Goal: Information Seeking & Learning: Learn about a topic

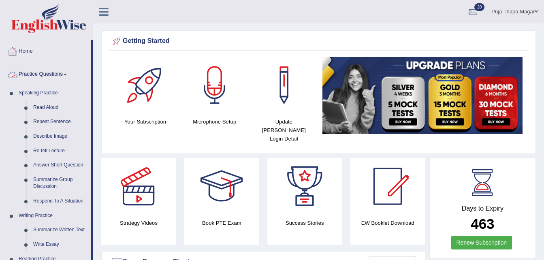
click at [26, 49] on link "Home" at bounding box center [45, 50] width 90 height 20
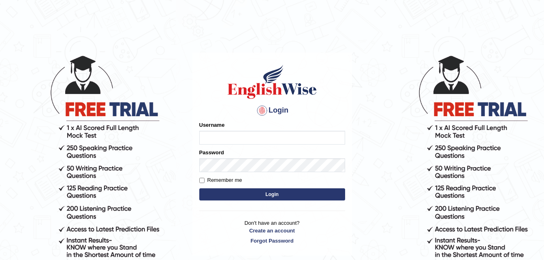
click at [223, 138] on input "Username" at bounding box center [272, 138] width 146 height 14
type input "pujathapa"
click at [243, 193] on button "Login" at bounding box center [272, 194] width 146 height 12
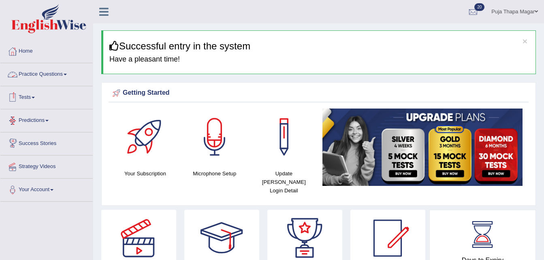
click at [63, 66] on link "Practice Questions" at bounding box center [46, 73] width 92 height 20
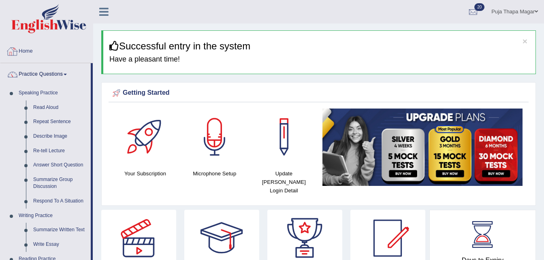
click at [28, 52] on link "Home" at bounding box center [46, 50] width 92 height 20
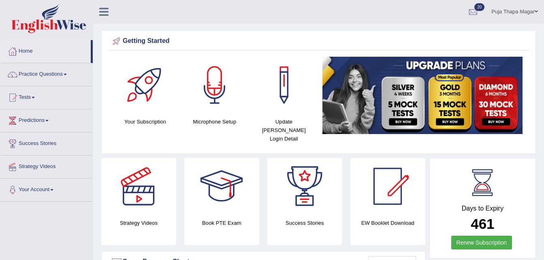
click at [40, 76] on link "Practice Questions" at bounding box center [46, 73] width 92 height 20
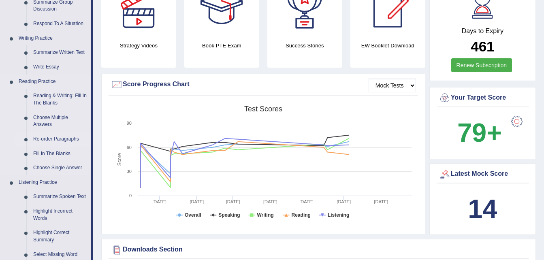
scroll to position [181, 0]
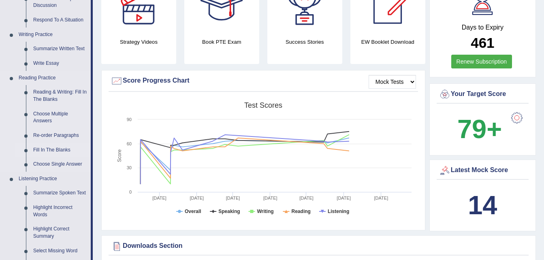
click at [63, 152] on link "Fill In The Blanks" at bounding box center [60, 150] width 61 height 15
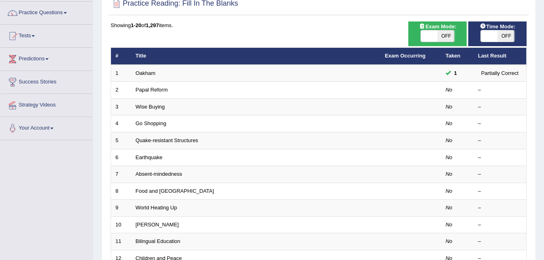
scroll to position [62, 0]
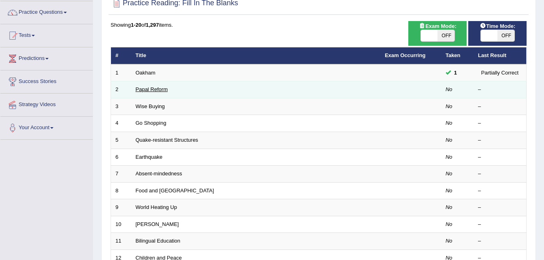
click at [159, 92] on link "Papal Reform" at bounding box center [152, 89] width 32 height 6
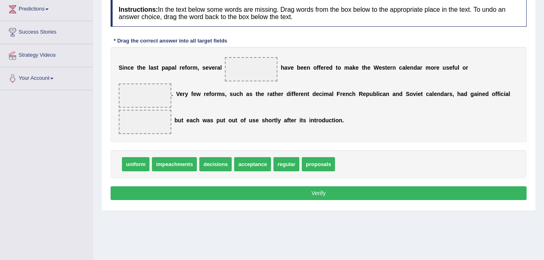
scroll to position [100, 0]
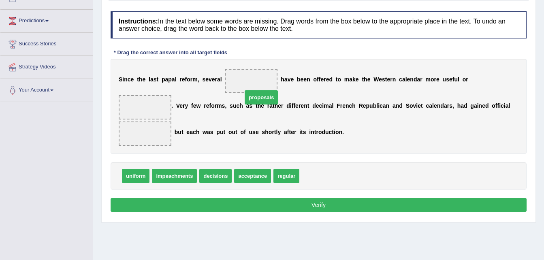
drag, startPoint x: 317, startPoint y: 165, endPoint x: 260, endPoint y: 87, distance: 97.1
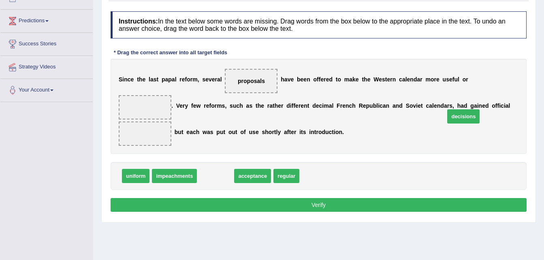
drag, startPoint x: 214, startPoint y: 163, endPoint x: 462, endPoint y: 103, distance: 254.8
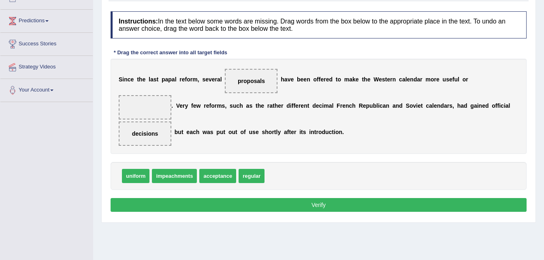
drag, startPoint x: 214, startPoint y: 164, endPoint x: 306, endPoint y: 121, distance: 101.8
drag, startPoint x: 217, startPoint y: 161, endPoint x: 479, endPoint y: 80, distance: 273.8
click at [380, 198] on button "Verify" at bounding box center [319, 205] width 416 height 14
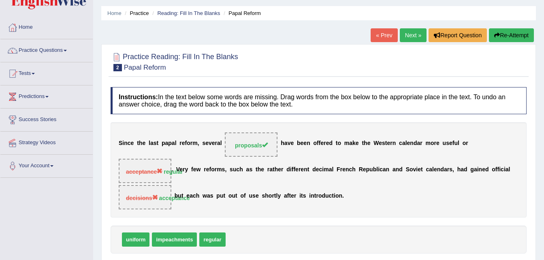
scroll to position [19, 0]
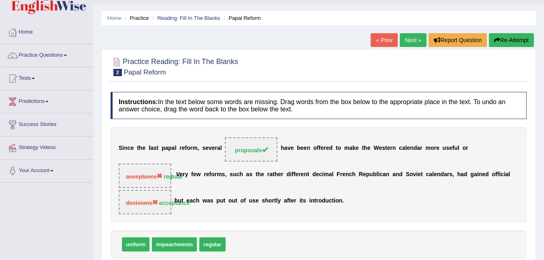
click at [412, 39] on link "Next »" at bounding box center [413, 40] width 27 height 14
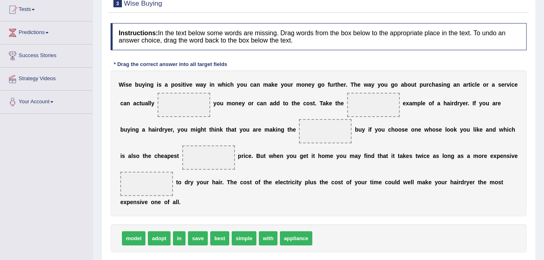
scroll to position [88, 0]
click at [210, 243] on span "best" at bounding box center [219, 238] width 19 height 14
drag, startPoint x: 196, startPoint y: 239, endPoint x: 188, endPoint y: 98, distance: 141.1
drag, startPoint x: 199, startPoint y: 236, endPoint x: 181, endPoint y: 115, distance: 122.4
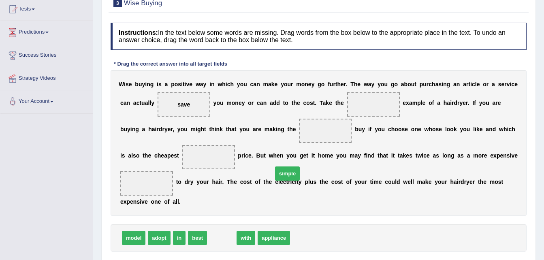
drag, startPoint x: 224, startPoint y: 240, endPoint x: 323, endPoint y: 141, distance: 140.0
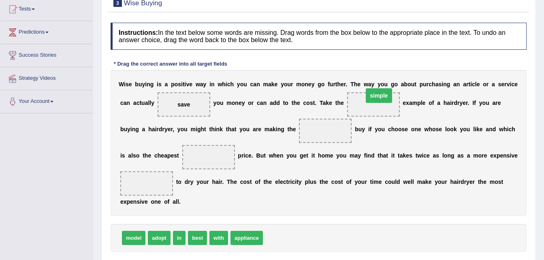
drag, startPoint x: 294, startPoint y: 132, endPoint x: 347, endPoint y: 99, distance: 62.9
drag, startPoint x: 249, startPoint y: 239, endPoint x: 166, endPoint y: 189, distance: 96.1
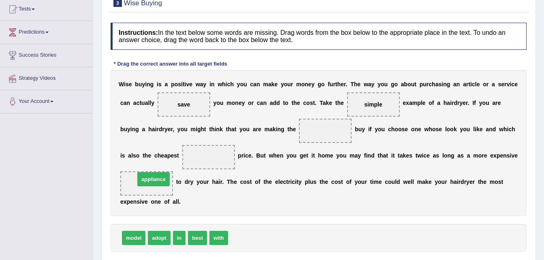
drag, startPoint x: 243, startPoint y: 240, endPoint x: 150, endPoint y: 181, distance: 110.1
drag, startPoint x: 196, startPoint y: 242, endPoint x: 287, endPoint y: 144, distance: 134.1
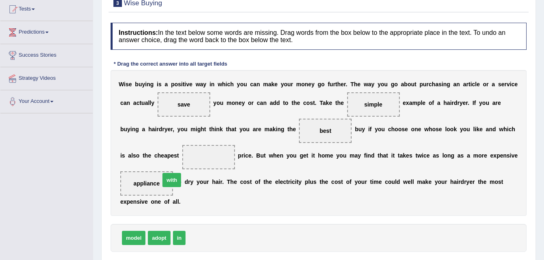
drag, startPoint x: 197, startPoint y: 238, endPoint x: 177, endPoint y: 149, distance: 92.1
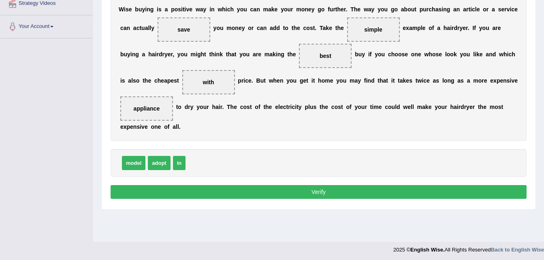
scroll to position [165, 0]
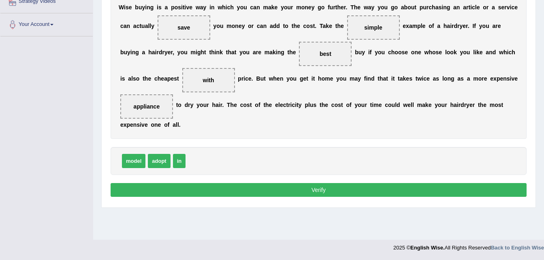
click at [275, 187] on button "Verify" at bounding box center [319, 190] width 416 height 14
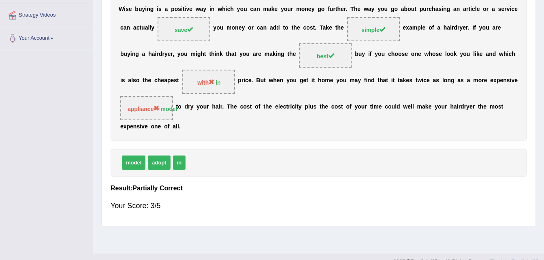
scroll to position [0, 0]
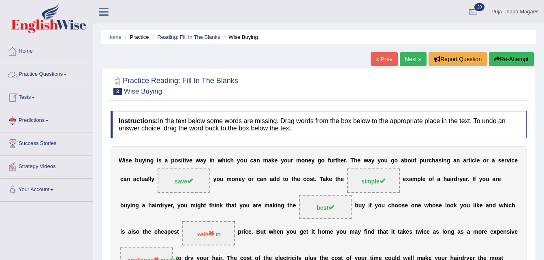
click at [26, 49] on link "Home" at bounding box center [46, 50] width 92 height 20
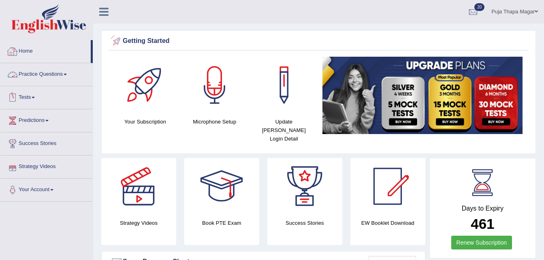
click at [56, 74] on link "Practice Questions" at bounding box center [46, 73] width 92 height 20
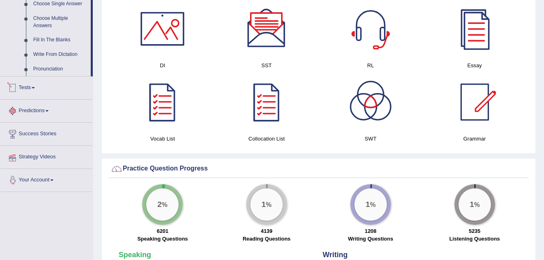
scroll to position [443, 0]
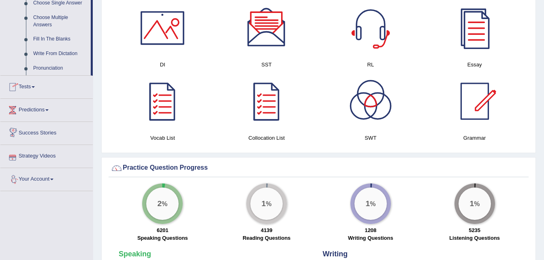
click at [32, 85] on link "Tests" at bounding box center [46, 86] width 92 height 20
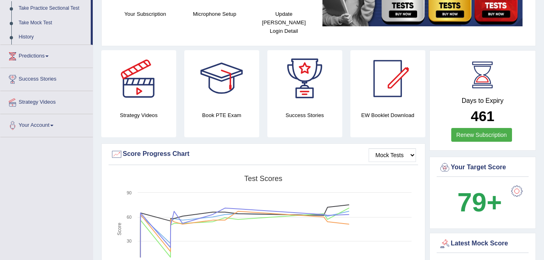
scroll to position [0, 0]
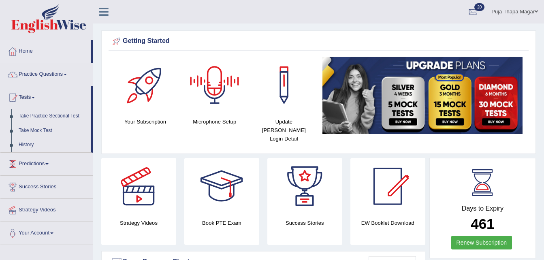
click at [44, 163] on link "Predictions" at bounding box center [46, 163] width 92 height 20
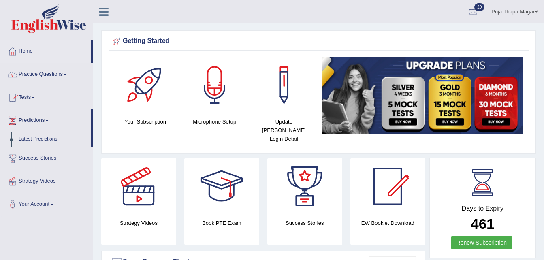
click at [26, 105] on link "Tests" at bounding box center [46, 96] width 92 height 20
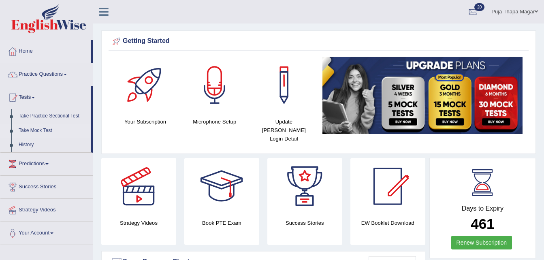
click at [42, 132] on link "Take Mock Test" at bounding box center [53, 130] width 76 height 15
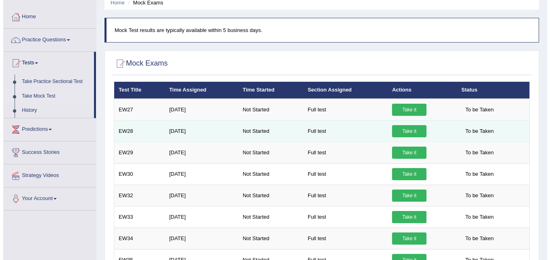
scroll to position [40, 0]
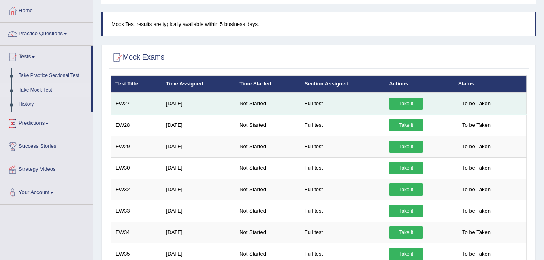
click at [397, 110] on td "Take it" at bounding box center [418, 104] width 69 height 22
click at [400, 108] on link "Take it" at bounding box center [406, 104] width 34 height 12
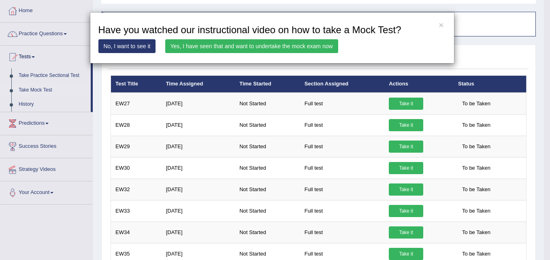
click at [328, 48] on link "Yes, I have seen that and want to undertake the mock exam now" at bounding box center [251, 46] width 173 height 14
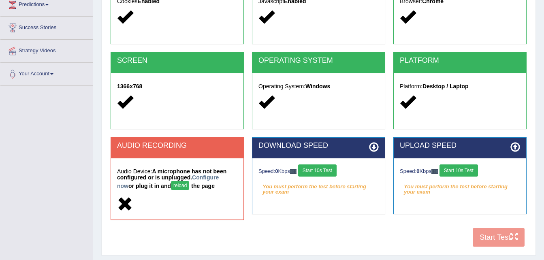
scroll to position [165, 0]
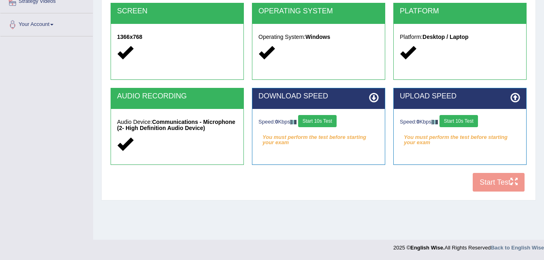
drag, startPoint x: 0, startPoint y: 0, endPoint x: 308, endPoint y: 185, distance: 359.5
click at [308, 185] on div "COOKIES Cookies Enabled JAVASCRIPT Javascript Enabled BROWSER Browser: Chrome S…" at bounding box center [318, 57] width 420 height 278
click at [325, 122] on button "Start 10s Test" at bounding box center [317, 121] width 38 height 12
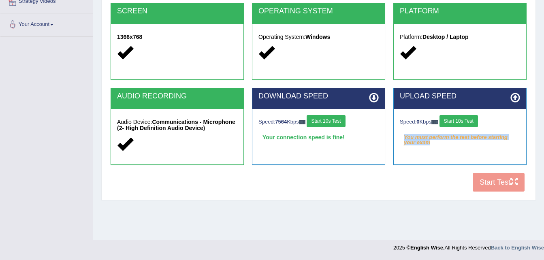
drag, startPoint x: 360, startPoint y: 217, endPoint x: 464, endPoint y: 122, distance: 140.1
click at [464, 122] on div "Home Exams Exam Requirements System Requirements Test COOKIES Cookies Enabled J…" at bounding box center [318, 37] width 451 height 405
click at [464, 122] on button "Start 10s Test" at bounding box center [458, 121] width 38 height 12
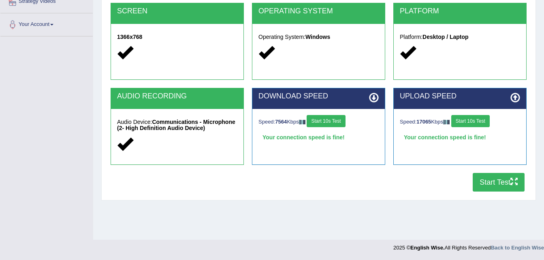
click at [493, 189] on button "Start Test" at bounding box center [498, 182] width 52 height 19
click at [500, 181] on button "Start Test" at bounding box center [498, 182] width 52 height 19
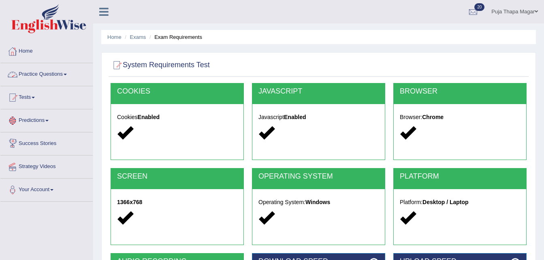
click at [57, 75] on link "Practice Questions" at bounding box center [46, 73] width 92 height 20
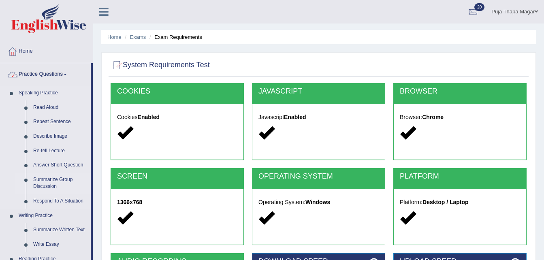
click at [67, 178] on link "Summarize Group Discussion" at bounding box center [60, 182] width 61 height 21
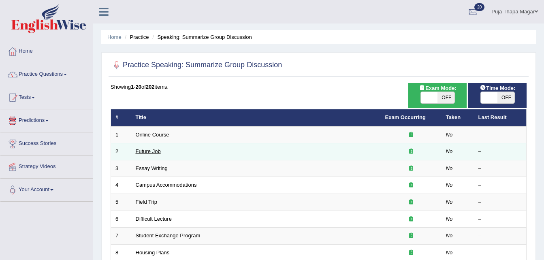
click at [153, 148] on link "Future Job" at bounding box center [148, 151] width 25 height 6
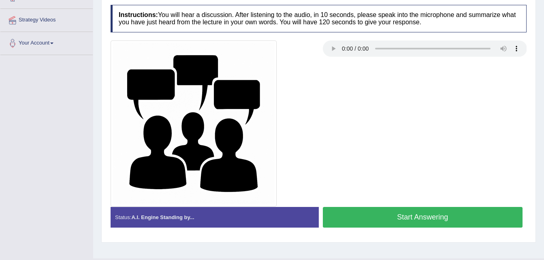
scroll to position [147, 0]
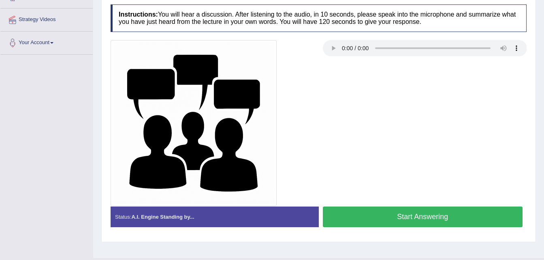
click at [381, 221] on button "Start Answering" at bounding box center [423, 216] width 200 height 21
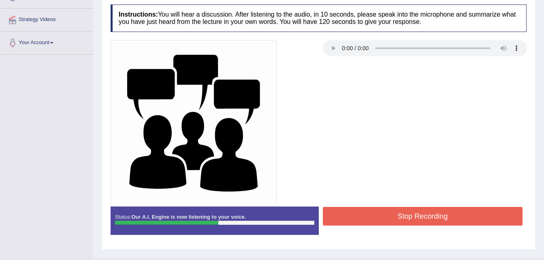
drag, startPoint x: 381, startPoint y: 221, endPoint x: 399, endPoint y: 209, distance: 21.2
click at [399, 209] on button "Stop Recording" at bounding box center [423, 216] width 200 height 19
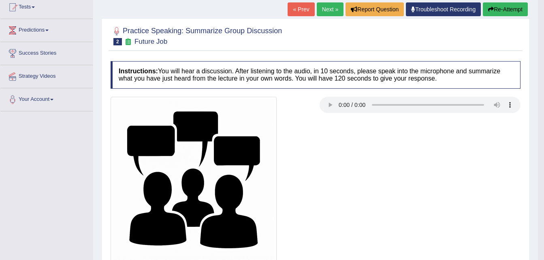
scroll to position [0, 0]
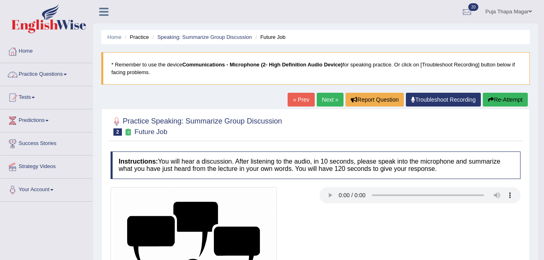
click at [58, 73] on link "Practice Questions" at bounding box center [46, 73] width 92 height 20
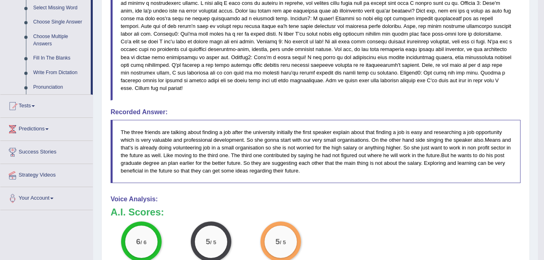
scroll to position [424, 0]
click at [36, 102] on link "Tests" at bounding box center [46, 104] width 92 height 20
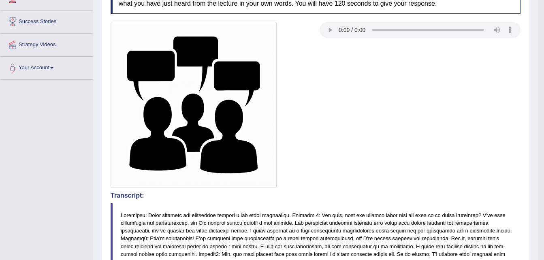
scroll to position [0, 0]
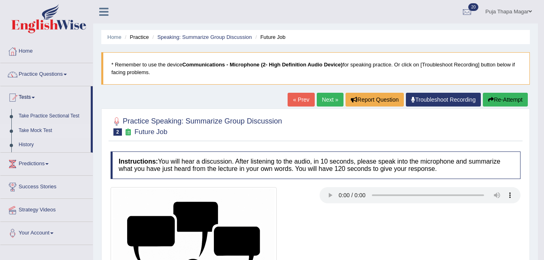
click at [45, 126] on link "Take Mock Test" at bounding box center [53, 130] width 76 height 15
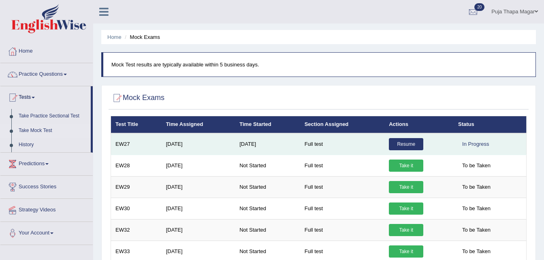
click at [401, 138] on link "Resume" at bounding box center [406, 144] width 34 height 12
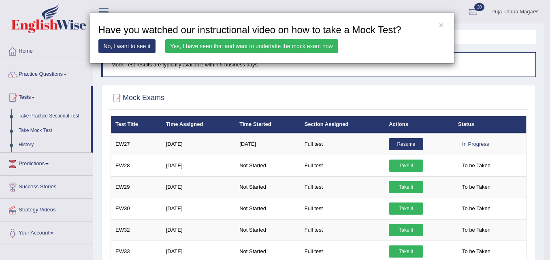
click at [325, 44] on link "Yes, I have seen that and want to undertake the mock exam now" at bounding box center [251, 46] width 173 height 14
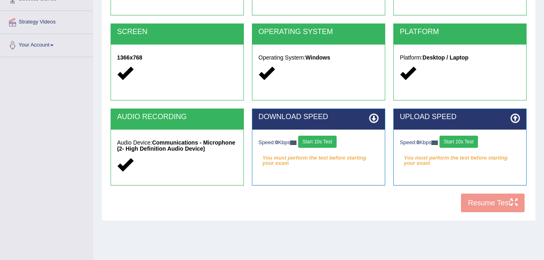
scroll to position [165, 0]
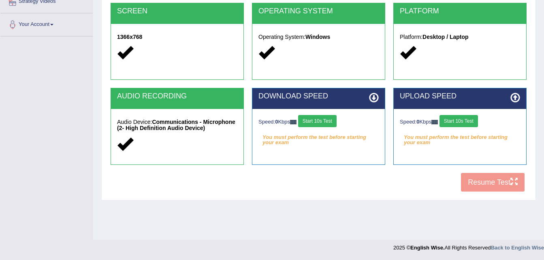
click at [324, 116] on button "Start 10s Test" at bounding box center [317, 121] width 38 height 12
click at [463, 120] on button "Start 10s Test" at bounding box center [458, 121] width 38 height 12
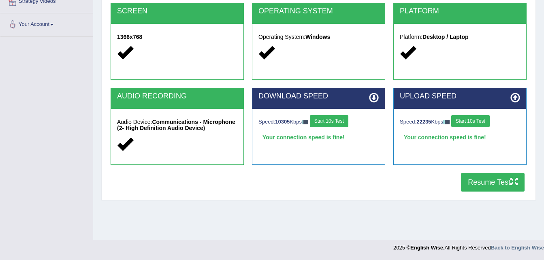
click at [472, 180] on button "Resume Test" at bounding box center [493, 182] width 64 height 19
click at [474, 179] on button "Resume Test" at bounding box center [493, 182] width 64 height 19
click at [489, 185] on button "Resume Test" at bounding box center [493, 182] width 64 height 19
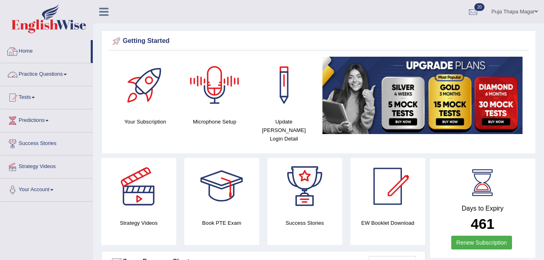
click at [28, 48] on link "Home" at bounding box center [45, 50] width 90 height 20
click at [60, 76] on link "Practice Questions" at bounding box center [46, 73] width 92 height 20
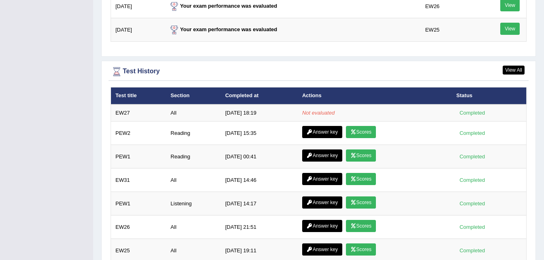
scroll to position [1132, 0]
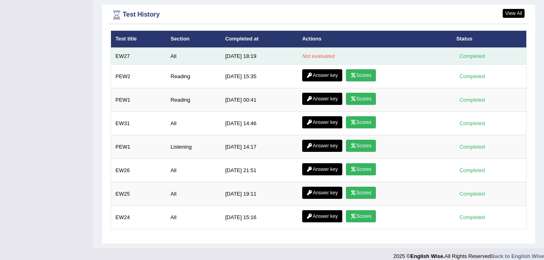
click at [171, 48] on td "All" at bounding box center [193, 56] width 55 height 17
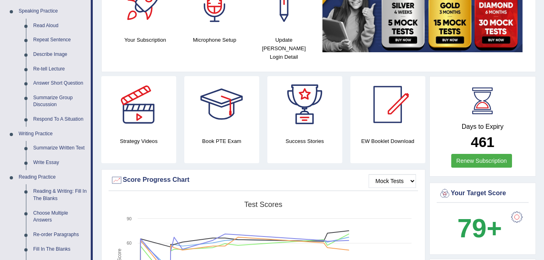
scroll to position [0, 0]
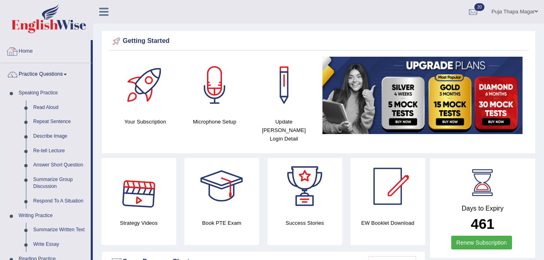
click at [32, 52] on link "Home" at bounding box center [45, 50] width 90 height 20
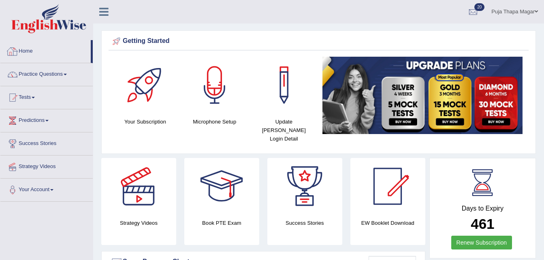
click at [34, 49] on link "Home" at bounding box center [45, 50] width 90 height 20
click at [45, 130] on li "Predictions Latest Predictions" at bounding box center [46, 120] width 92 height 23
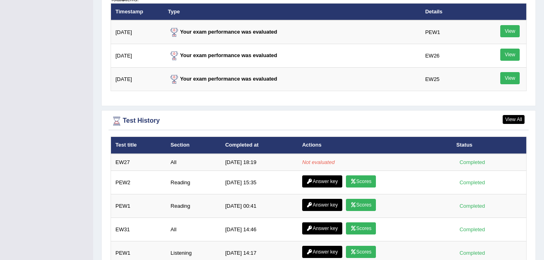
scroll to position [1132, 0]
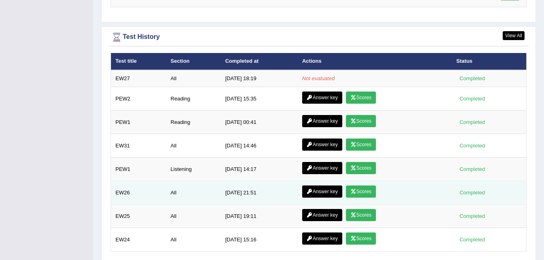
scroll to position [1109, 0]
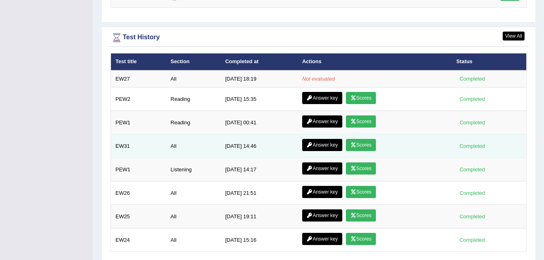
click at [360, 142] on link "Scores" at bounding box center [361, 145] width 30 height 12
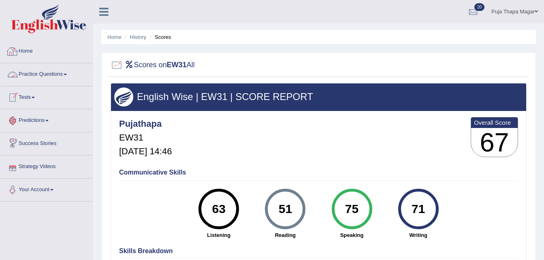
click at [34, 50] on link "Home" at bounding box center [46, 50] width 92 height 20
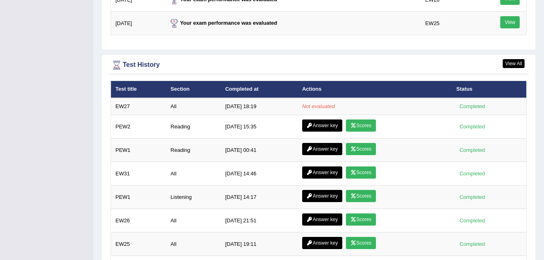
scroll to position [1132, 0]
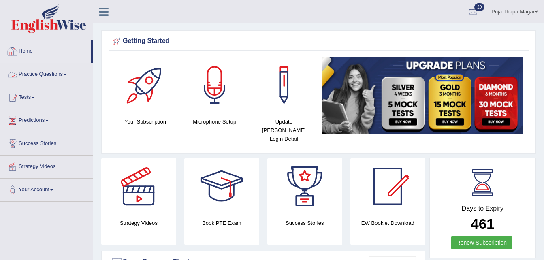
click at [32, 47] on link "Home" at bounding box center [45, 50] width 90 height 20
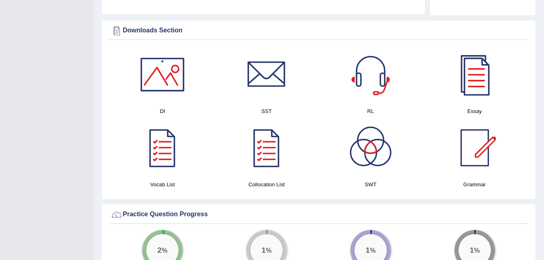
scroll to position [398, 0]
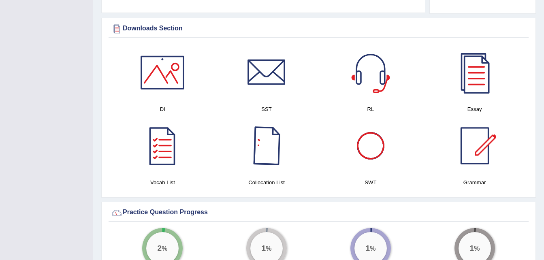
click at [269, 149] on div at bounding box center [266, 145] width 57 height 57
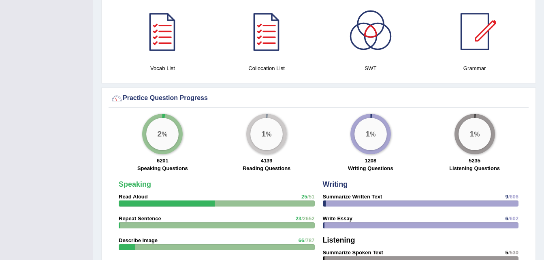
scroll to position [503, 0]
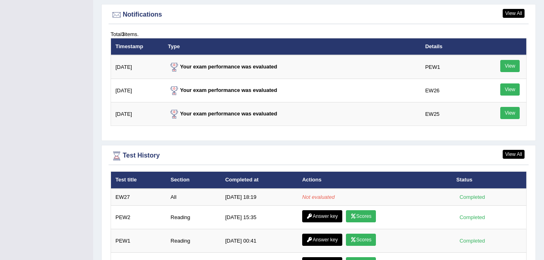
scroll to position [992, 0]
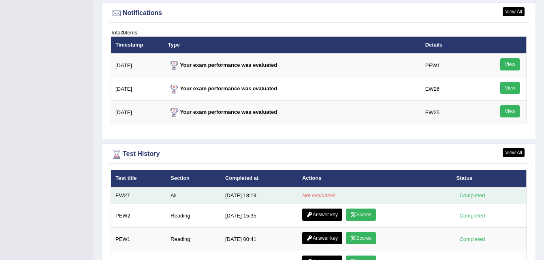
click at [174, 187] on td "All" at bounding box center [193, 195] width 55 height 17
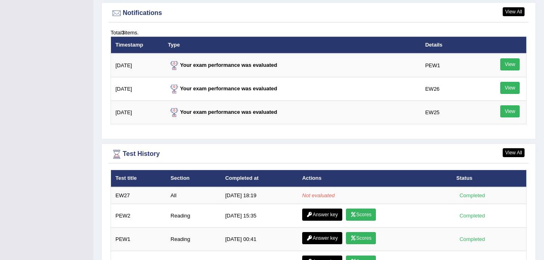
drag, startPoint x: 174, startPoint y: 185, endPoint x: 205, endPoint y: -30, distance: 217.2
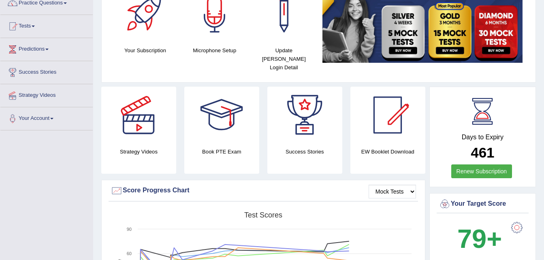
scroll to position [0, 0]
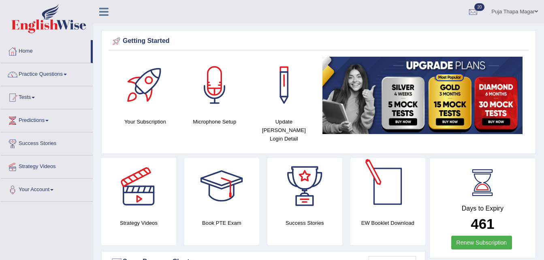
click at [362, 145] on div "Getting Started Your Subscription Microphone Setup Update Pearson Login Detail ×" at bounding box center [318, 91] width 434 height 123
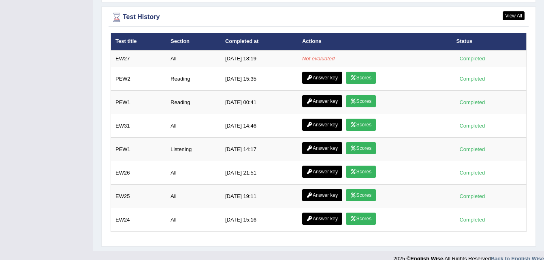
scroll to position [1130, 0]
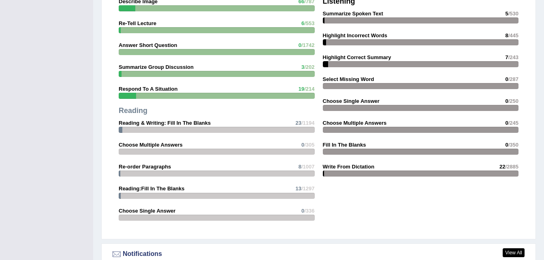
scroll to position [600, 0]
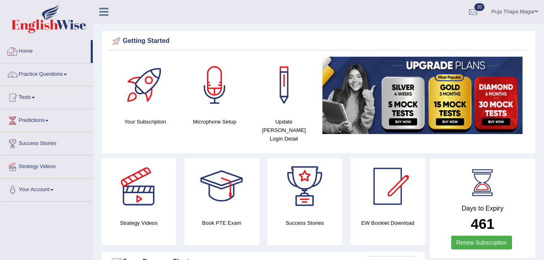
click at [29, 50] on link "Home" at bounding box center [45, 50] width 90 height 20
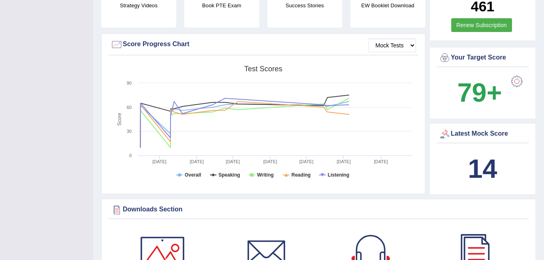
scroll to position [218, 0]
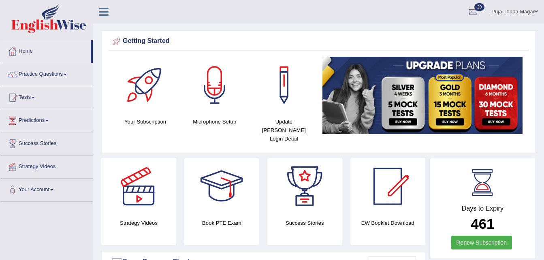
click at [28, 51] on link "Home" at bounding box center [45, 50] width 90 height 20
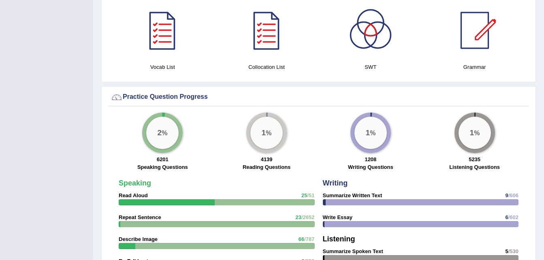
scroll to position [514, 0]
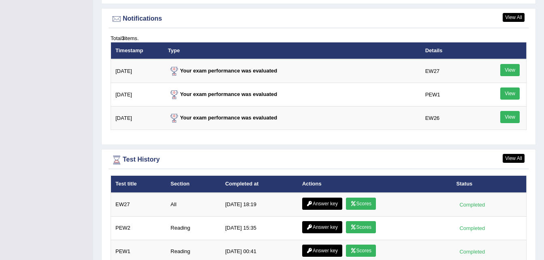
scroll to position [987, 0]
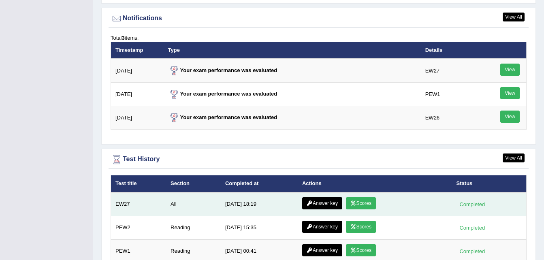
click at [360, 197] on link "Scores" at bounding box center [361, 203] width 30 height 12
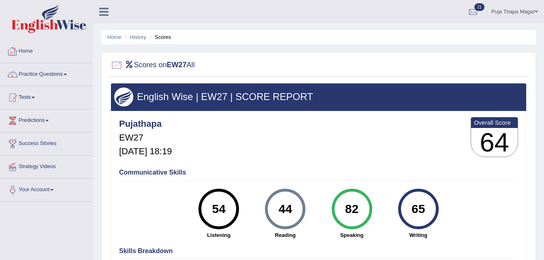
click at [27, 53] on link "Home" at bounding box center [46, 50] width 92 height 20
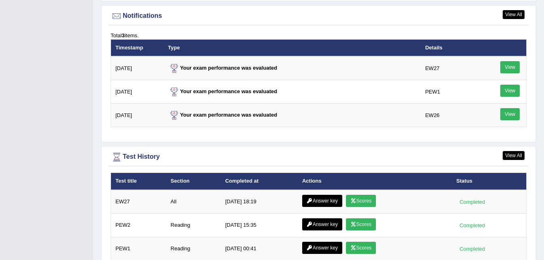
scroll to position [990, 0]
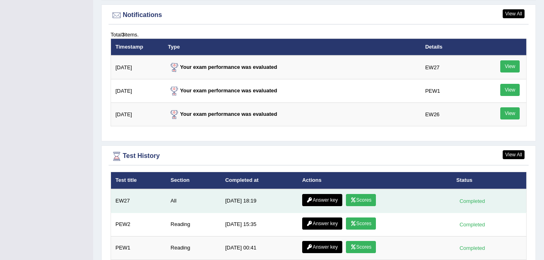
click at [336, 194] on link "Answer key" at bounding box center [322, 200] width 40 height 12
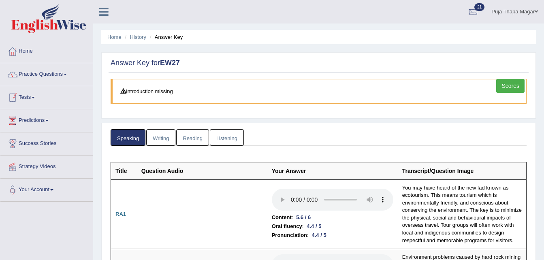
click at [167, 145] on link "Writing" at bounding box center [160, 137] width 29 height 17
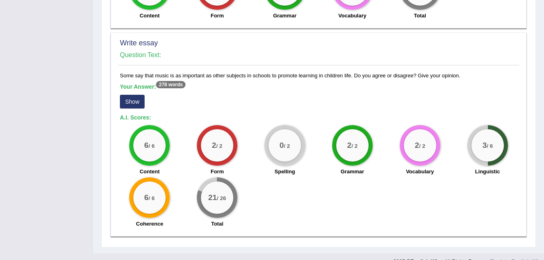
scroll to position [580, 0]
click at [136, 95] on button "Show" at bounding box center [132, 102] width 25 height 14
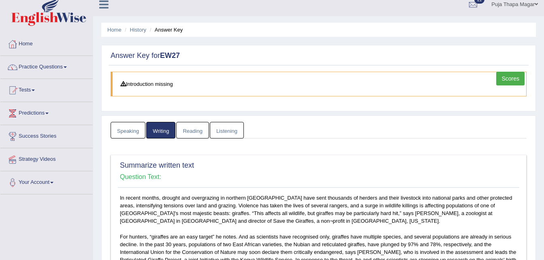
scroll to position [0, 0]
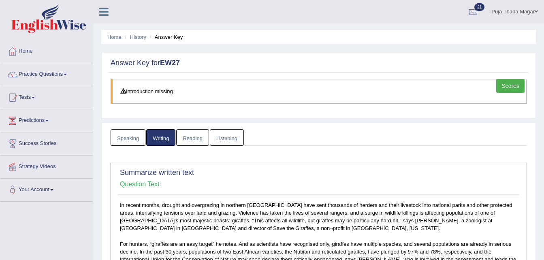
click at [198, 137] on link "Reading" at bounding box center [192, 137] width 32 height 17
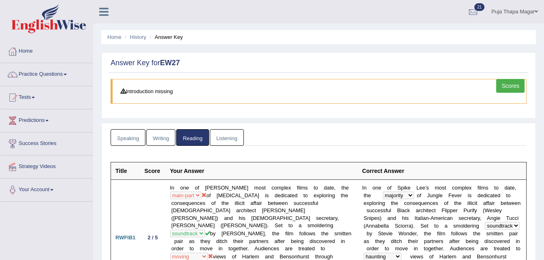
click at [228, 138] on link "Listening" at bounding box center [227, 137] width 34 height 17
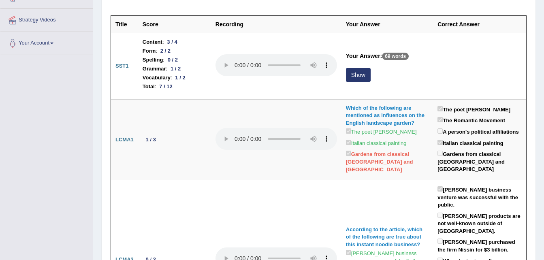
scroll to position [147, 0]
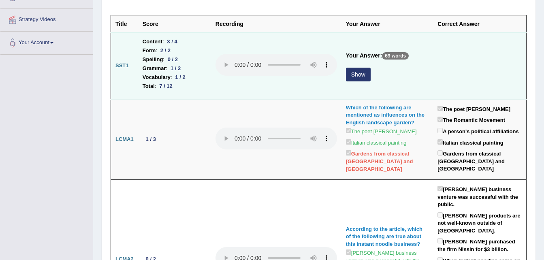
click at [363, 77] on button "Show" at bounding box center [358, 75] width 25 height 14
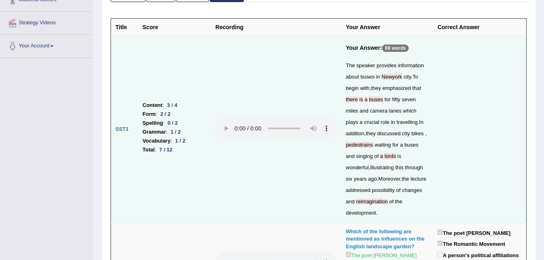
scroll to position [0, 0]
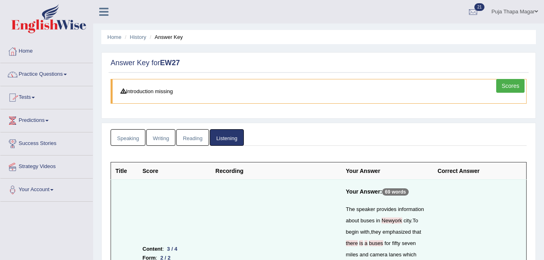
click at [511, 89] on link "Scores" at bounding box center [510, 86] width 28 height 14
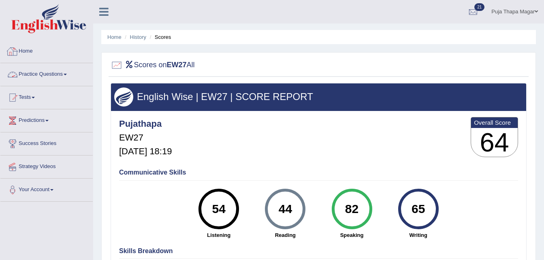
click at [33, 50] on link "Home" at bounding box center [46, 50] width 92 height 20
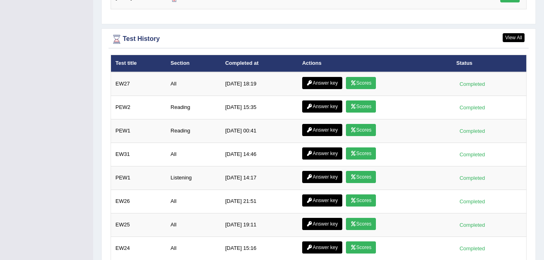
scroll to position [1138, 0]
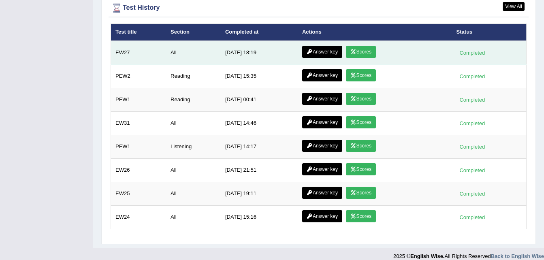
click at [333, 46] on link "Answer key" at bounding box center [322, 52] width 40 height 12
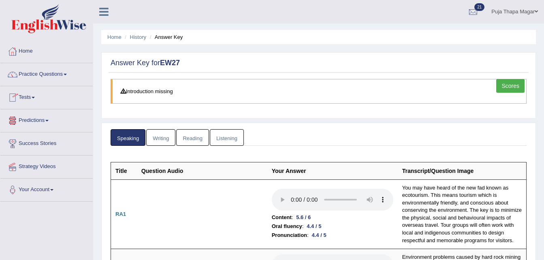
click at [159, 140] on link "Writing" at bounding box center [160, 137] width 29 height 17
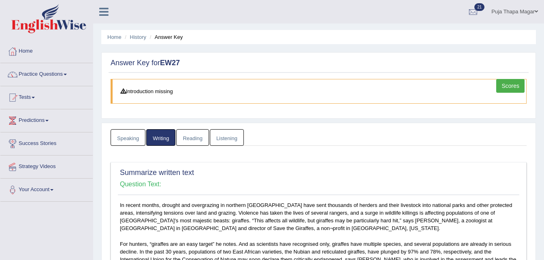
click at [200, 140] on link "Reading" at bounding box center [192, 137] width 32 height 17
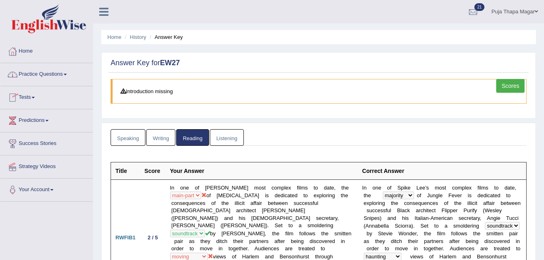
click at [30, 52] on link "Home" at bounding box center [46, 50] width 92 height 20
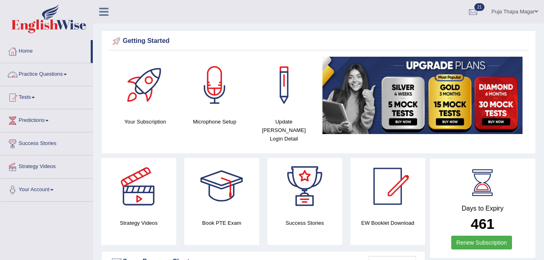
click at [51, 70] on link "Practice Questions" at bounding box center [46, 73] width 92 height 20
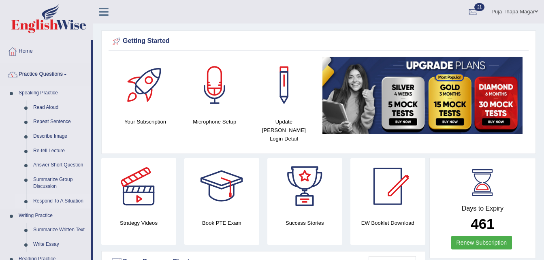
scroll to position [48, 0]
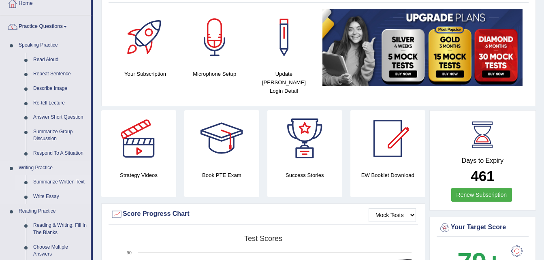
click at [78, 180] on link "Summarize Written Text" at bounding box center [60, 182] width 61 height 15
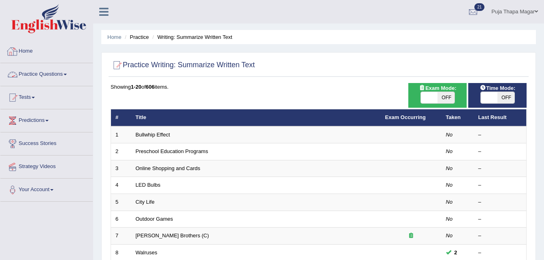
click at [30, 52] on link "Home" at bounding box center [46, 50] width 92 height 20
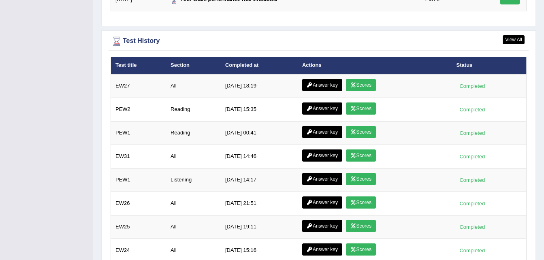
scroll to position [1138, 0]
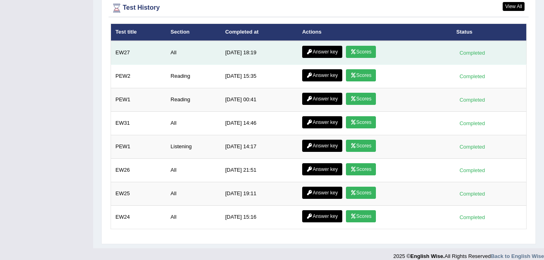
click at [366, 46] on link "Scores" at bounding box center [361, 52] width 30 height 12
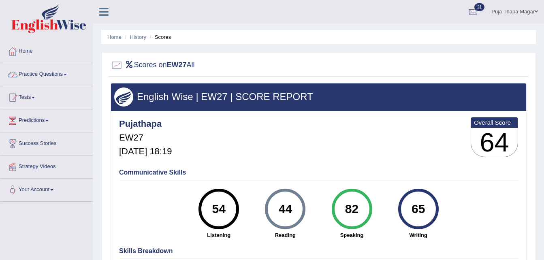
click at [53, 73] on link "Practice Questions" at bounding box center [46, 73] width 92 height 20
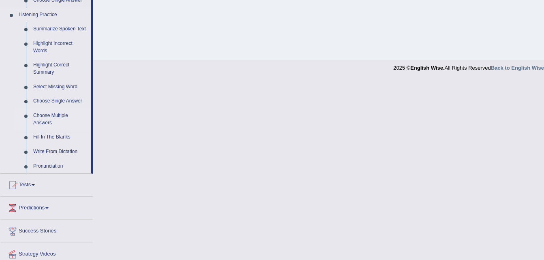
scroll to position [344, 0]
click at [68, 40] on link "Highlight Incorrect Words" at bounding box center [60, 47] width 61 height 21
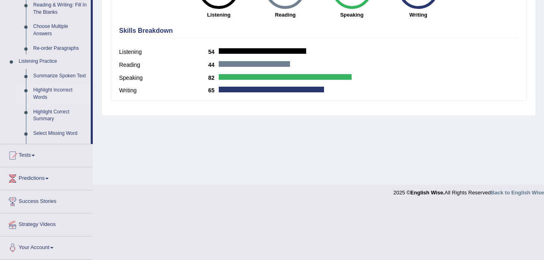
scroll to position [167, 0]
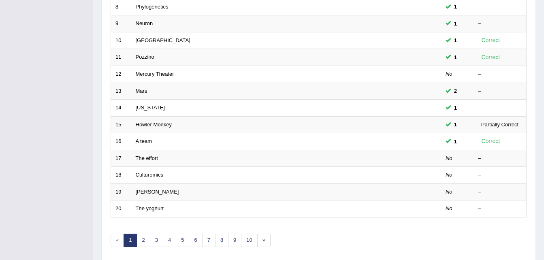
scroll to position [276, 0]
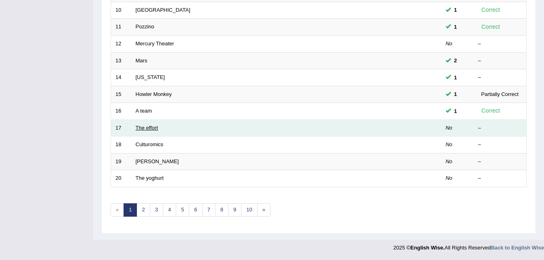
click at [152, 126] on link "The effort" at bounding box center [147, 128] width 22 height 6
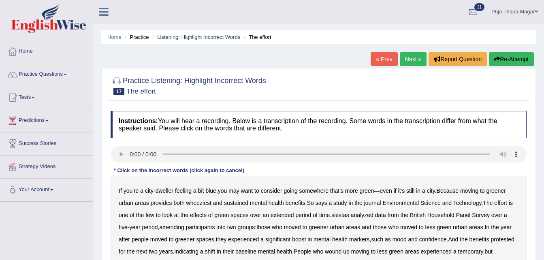
scroll to position [49, 0]
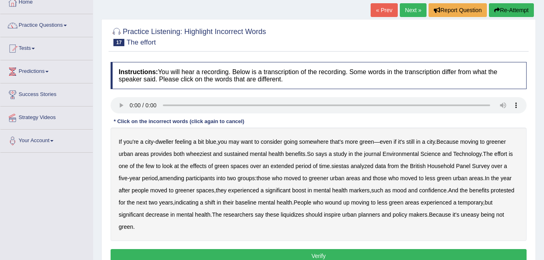
click at [206, 153] on b "wheeziest" at bounding box center [198, 154] width 25 height 6
click at [347, 166] on b "siestas" at bounding box center [340, 166] width 18 height 6
click at [178, 179] on b "amending" at bounding box center [171, 178] width 25 height 6
click at [291, 215] on b "liquidizes" at bounding box center [292, 214] width 23 height 6
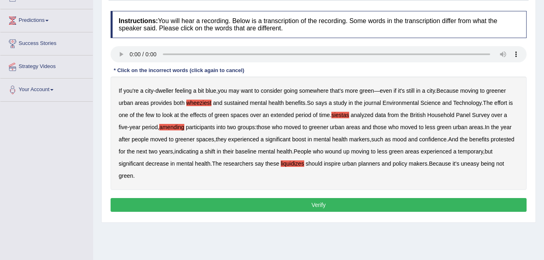
scroll to position [101, 0]
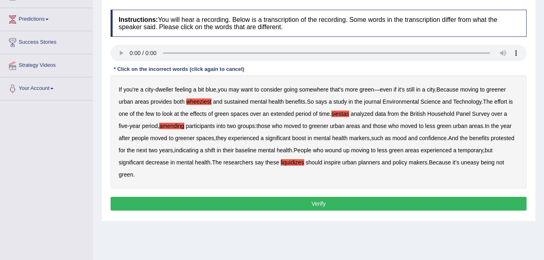
click at [388, 207] on button "Verify" at bounding box center [319, 204] width 416 height 14
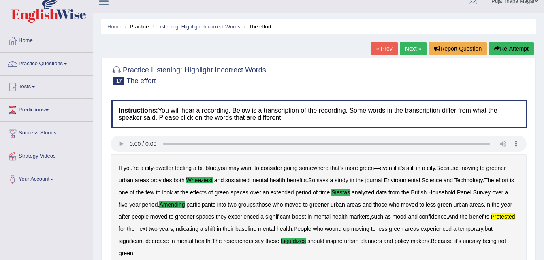
scroll to position [10, 0]
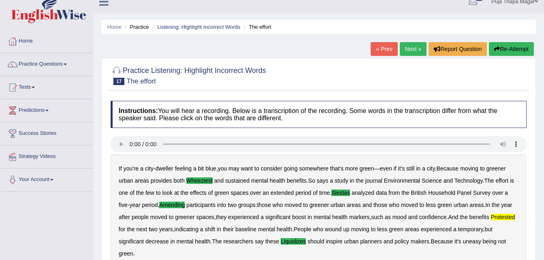
click at [410, 50] on link "Next »" at bounding box center [413, 49] width 27 height 14
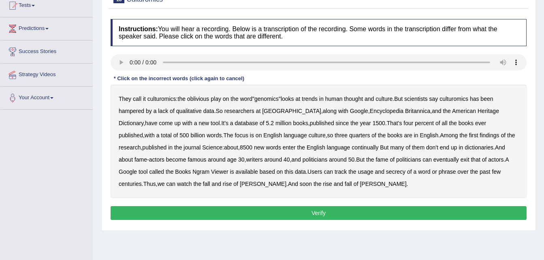
scroll to position [91, 0]
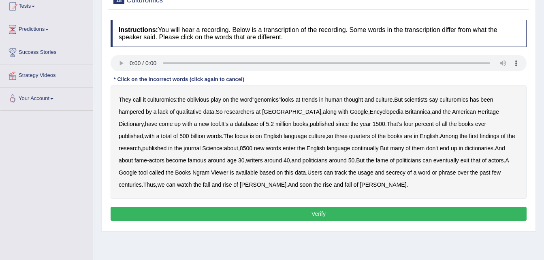
click at [351, 147] on b "continually" at bounding box center [364, 148] width 27 height 6
click at [386, 170] on b "secrecy" at bounding box center [395, 172] width 19 height 6
click at [285, 209] on button "Verify" at bounding box center [319, 214] width 416 height 14
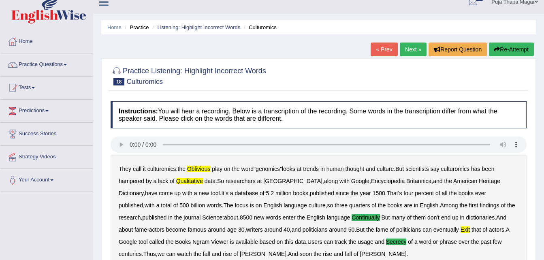
scroll to position [0, 0]
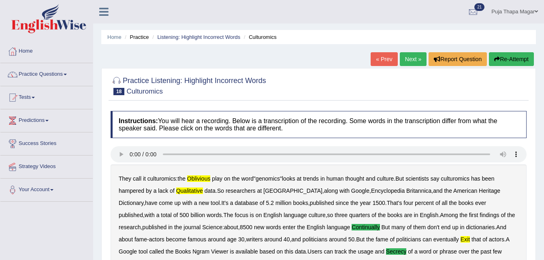
click at [519, 58] on button "Re-Attempt" at bounding box center [511, 59] width 45 height 14
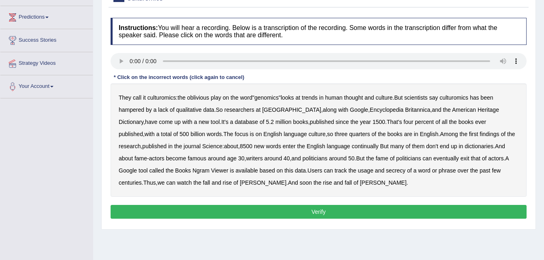
scroll to position [113, 0]
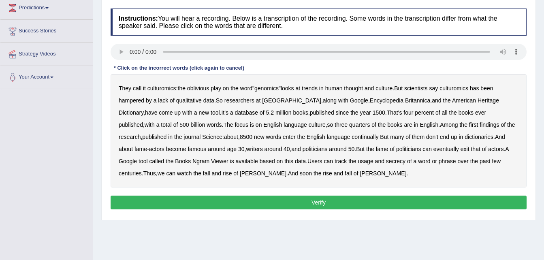
click at [198, 89] on b "oblivious" at bounding box center [198, 88] width 22 height 6
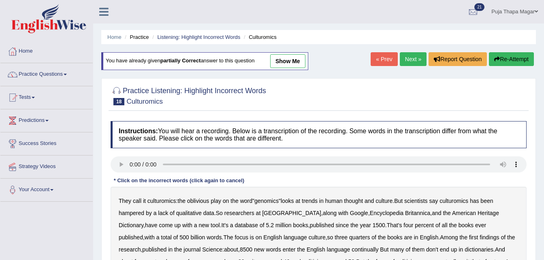
click at [517, 56] on button "Re-Attempt" at bounding box center [511, 59] width 45 height 14
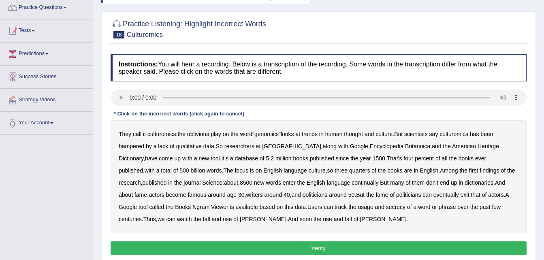
click at [351, 182] on b "continually" at bounding box center [364, 182] width 27 height 6
click at [460, 195] on b "exit" at bounding box center [464, 194] width 9 height 6
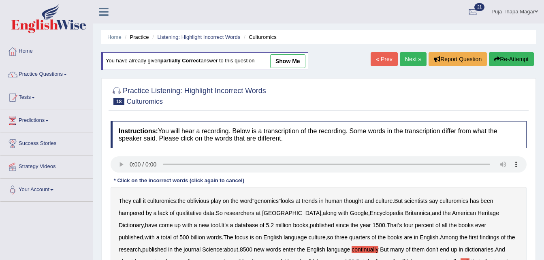
click at [282, 60] on link "show me" at bounding box center [287, 61] width 35 height 14
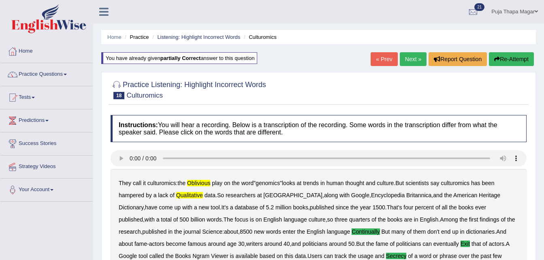
click at [509, 60] on button "Re-Attempt" at bounding box center [511, 59] width 45 height 14
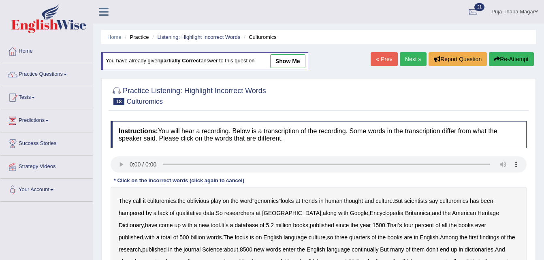
click at [515, 56] on button "Re-Attempt" at bounding box center [511, 59] width 45 height 14
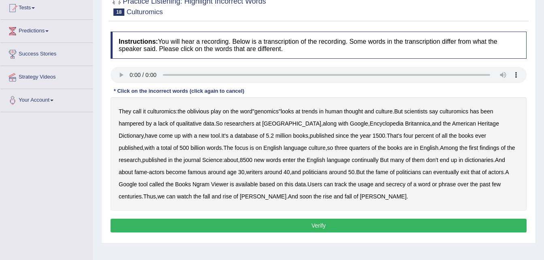
scroll to position [94, 0]
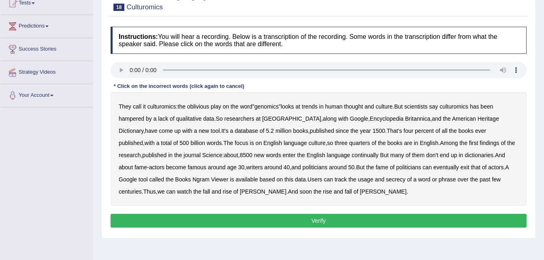
click at [199, 104] on b "oblivious" at bounding box center [198, 106] width 22 height 6
click at [198, 117] on b "qualitative" at bounding box center [189, 118] width 26 height 6
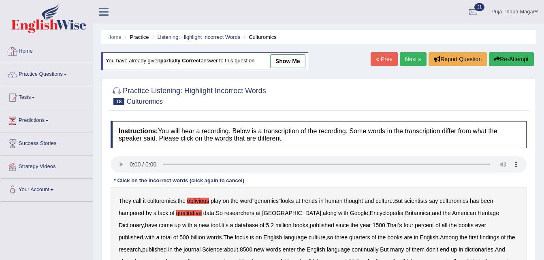
click at [29, 50] on link "Home" at bounding box center [46, 50] width 92 height 20
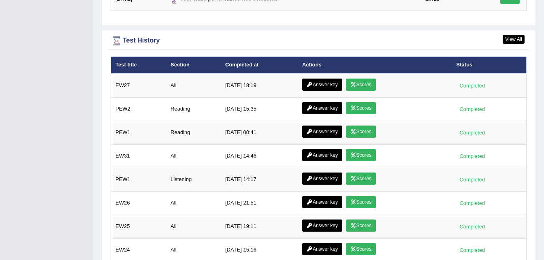
scroll to position [1138, 0]
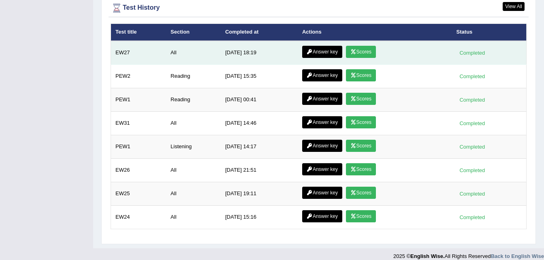
click at [361, 46] on link "Scores" at bounding box center [361, 52] width 30 height 12
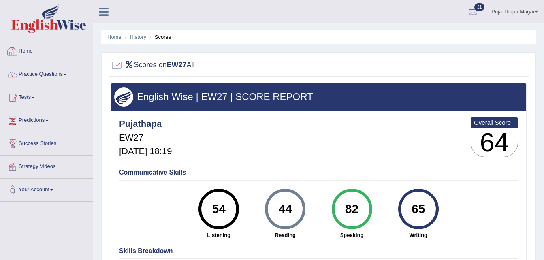
click at [33, 49] on link "Home" at bounding box center [46, 50] width 92 height 20
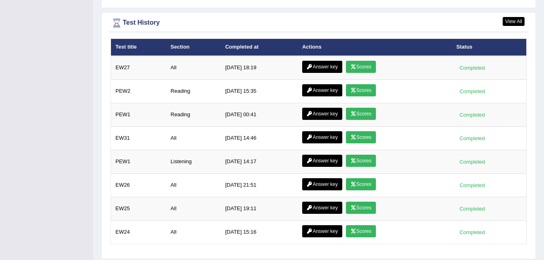
scroll to position [1138, 0]
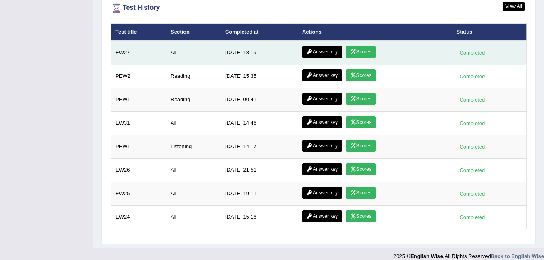
click at [368, 46] on link "Scores" at bounding box center [361, 52] width 30 height 12
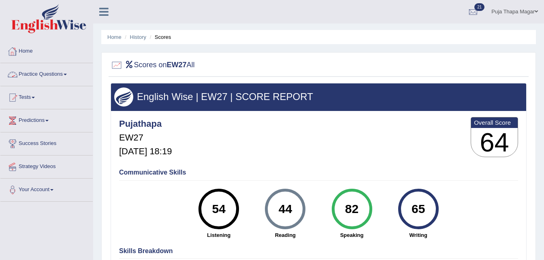
click at [29, 53] on link "Home" at bounding box center [46, 50] width 92 height 20
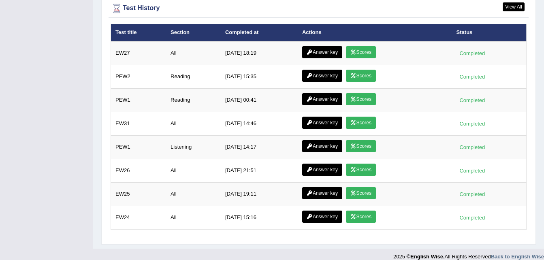
scroll to position [1138, 0]
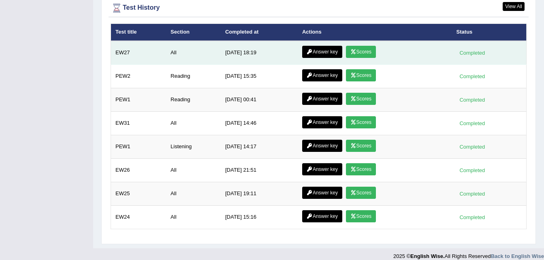
click at [327, 46] on link "Answer key" at bounding box center [322, 52] width 40 height 12
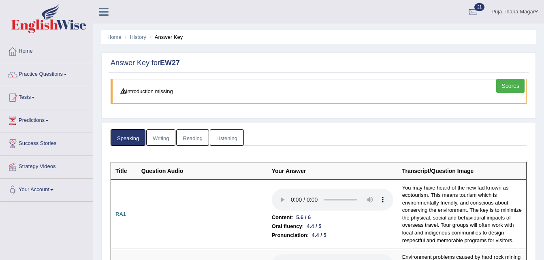
click at [226, 138] on link "Listening" at bounding box center [227, 137] width 34 height 17
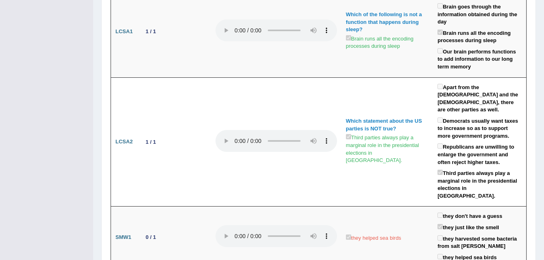
scroll to position [1835, 0]
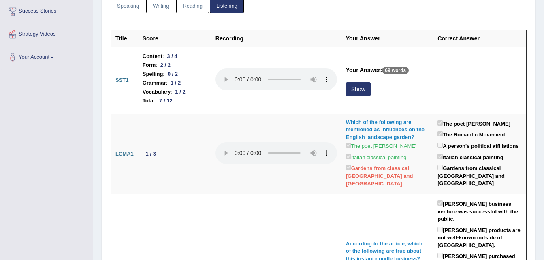
scroll to position [0, 0]
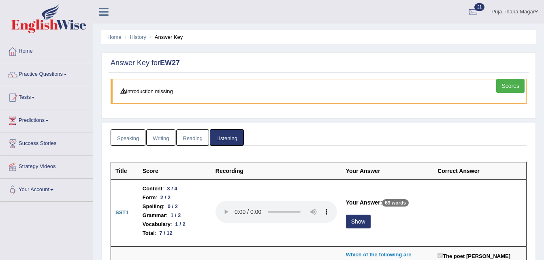
click at [198, 131] on link "Reading" at bounding box center [192, 137] width 32 height 17
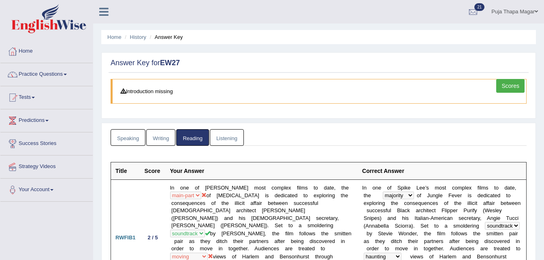
click at [164, 138] on link "Writing" at bounding box center [160, 137] width 29 height 17
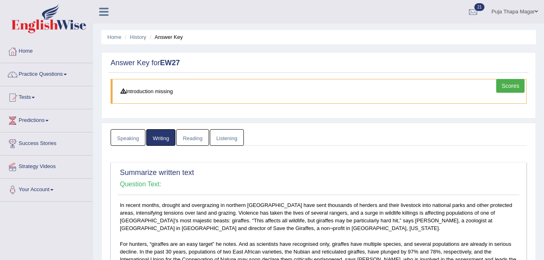
click at [202, 142] on link "Reading" at bounding box center [192, 137] width 32 height 17
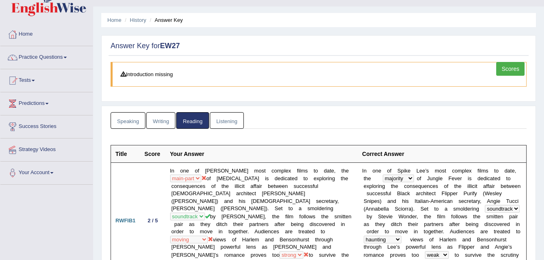
scroll to position [17, 0]
click at [162, 124] on link "Writing" at bounding box center [160, 120] width 29 height 17
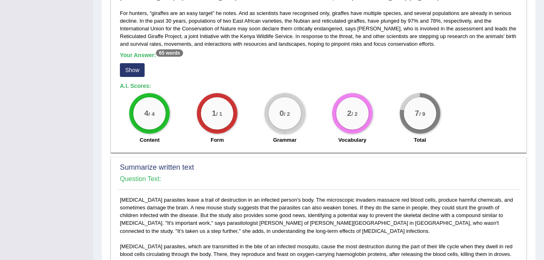
scroll to position [0, 0]
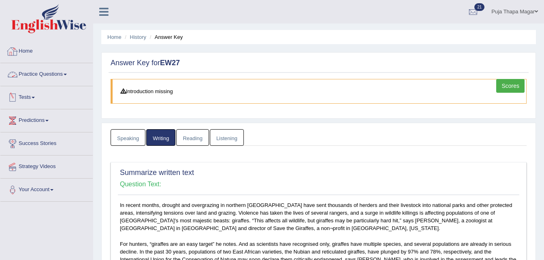
click at [28, 47] on link "Home" at bounding box center [46, 50] width 92 height 20
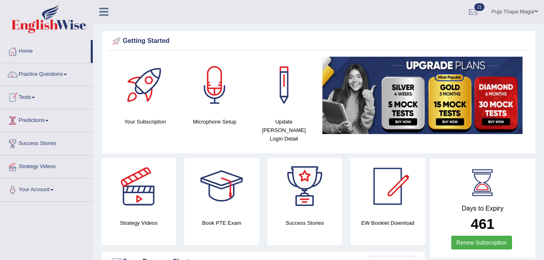
click at [46, 116] on link "Predictions" at bounding box center [46, 119] width 92 height 20
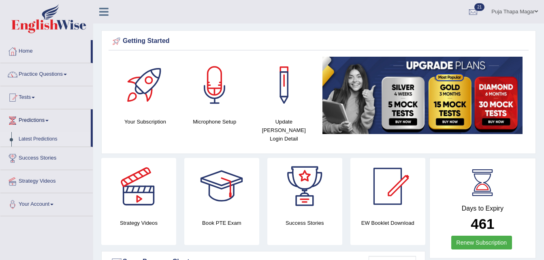
click at [51, 137] on link "Latest Predictions" at bounding box center [53, 139] width 76 height 15
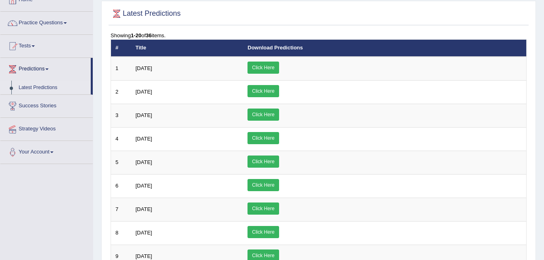
scroll to position [51, 0]
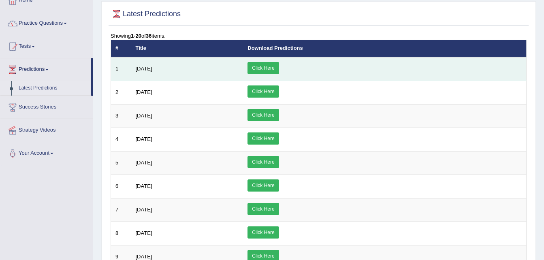
click at [279, 66] on link "Click Here" at bounding box center [262, 68] width 31 height 12
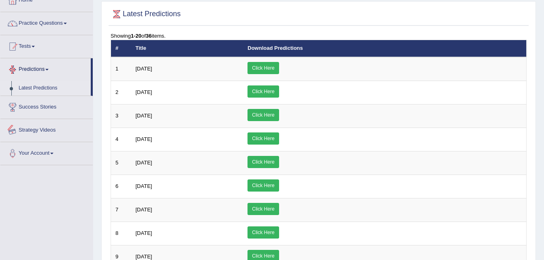
scroll to position [0, 0]
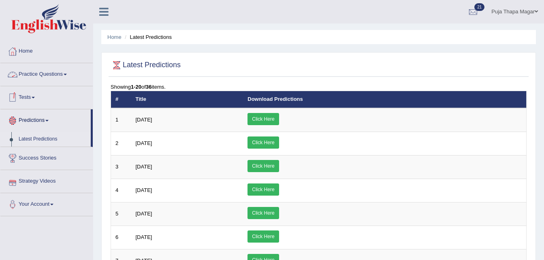
click at [51, 72] on link "Practice Questions" at bounding box center [46, 73] width 92 height 20
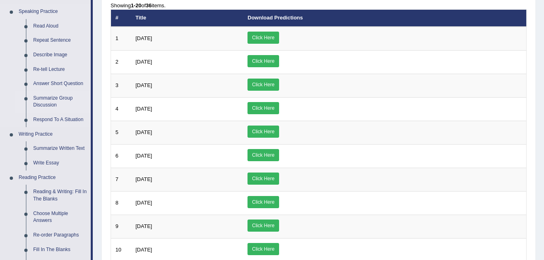
scroll to position [144, 0]
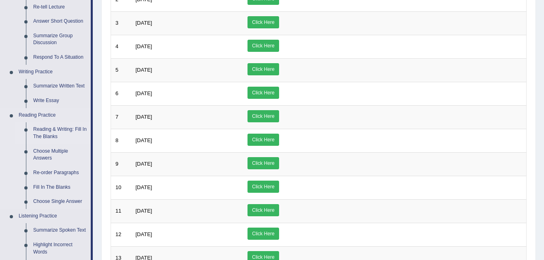
click at [63, 127] on link "Reading & Writing: Fill In The Blanks" at bounding box center [60, 132] width 61 height 21
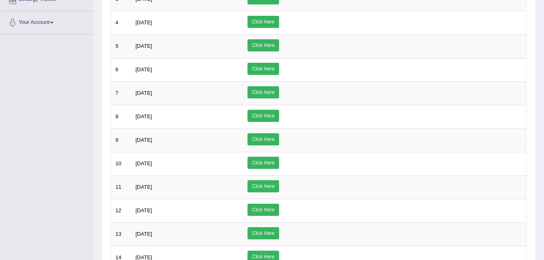
scroll to position [230, 0]
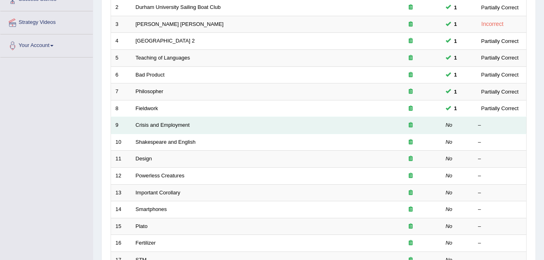
scroll to position [146, 0]
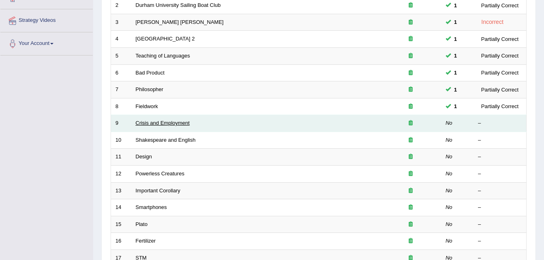
click at [172, 123] on link "Crisis and Employment" at bounding box center [163, 123] width 54 height 6
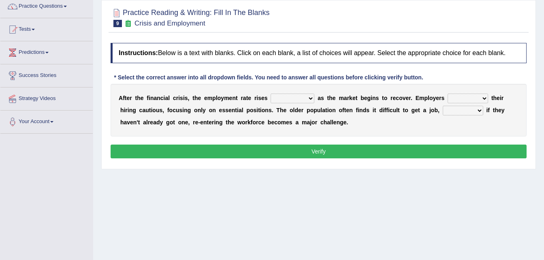
scroll to position [68, 0]
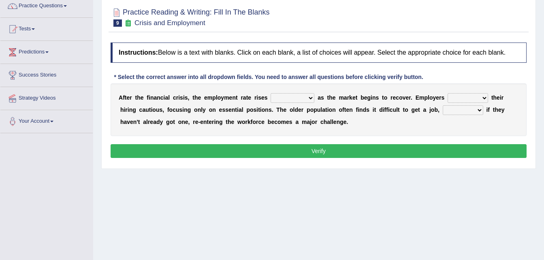
click at [300, 98] on select "normally conversely strenuously sharply" at bounding box center [292, 98] width 44 height 10
select select "sharply"
click at [270, 93] on select "normally conversely strenuously sharply" at bounding box center [292, 98] width 44 height 10
click at [465, 94] on select "keeping kept keep are kept" at bounding box center [467, 98] width 40 height 10
select select "keeping"
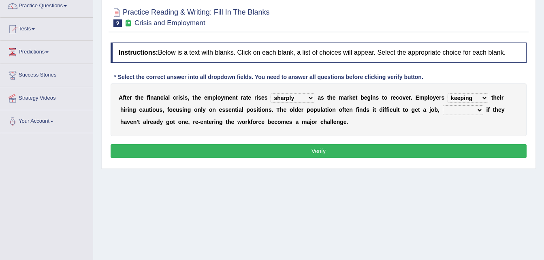
click at [447, 93] on select "keeping kept keep are kept" at bounding box center [467, 98] width 40 height 10
click at [442, 106] on select "although while then because" at bounding box center [462, 110] width 40 height 10
click at [471, 125] on div "A f t e r t h e f i n a n c i a l c r i s i s , t h e e m p l o y m e n t r a t…" at bounding box center [319, 109] width 416 height 53
click at [442, 109] on select "although while then because" at bounding box center [462, 110] width 40 height 10
select select "because"
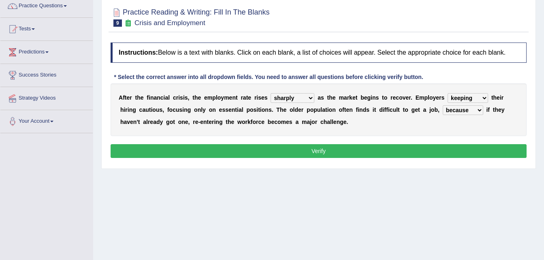
click at [442, 105] on select "although while then because" at bounding box center [462, 110] width 40 height 10
click at [431, 151] on button "Verify" at bounding box center [319, 151] width 416 height 14
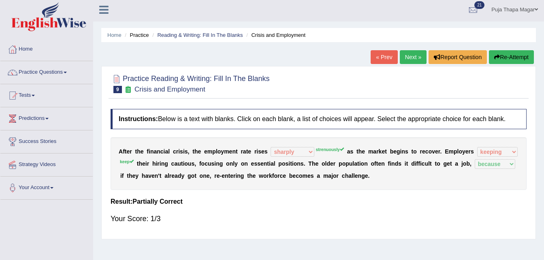
scroll to position [0, 0]
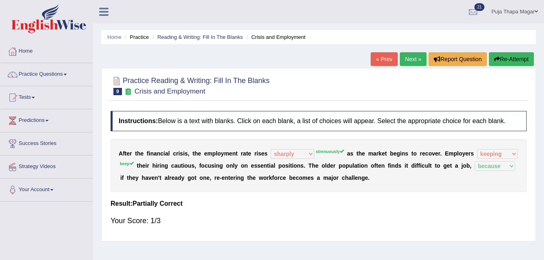
click at [411, 59] on link "Next »" at bounding box center [413, 59] width 27 height 14
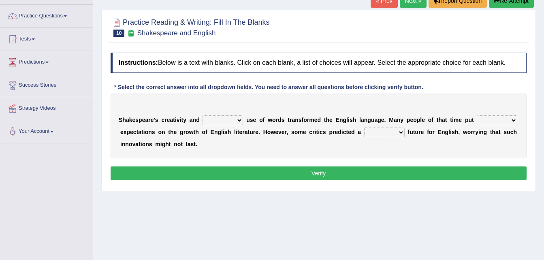
scroll to position [59, 0]
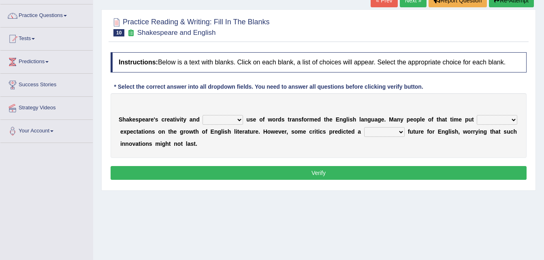
click at [232, 121] on select "idealized intensive fancied inventive" at bounding box center [222, 120] width 40 height 10
click at [279, 210] on div "Home Practice Reading & Writing: Fill In The Blanks Shakespeare and English « P…" at bounding box center [318, 143] width 451 height 405
click at [264, 143] on div "S h a k e s p e a r e ' s c r e a t i v i t y a n d idealized intensive fancied…" at bounding box center [319, 125] width 416 height 65
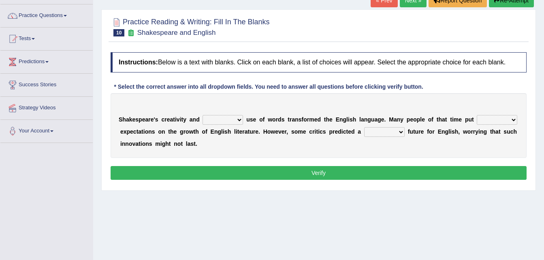
click at [264, 143] on div "S h a k e s p e a r e ' s c r e a t i v i t y a n d idealized intensive fancied…" at bounding box center [319, 125] width 416 height 65
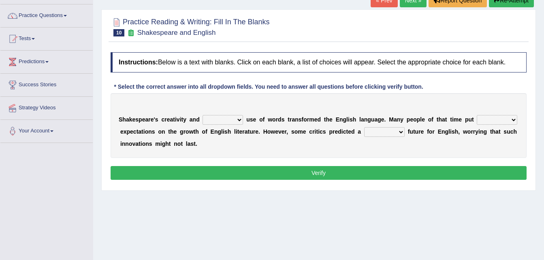
click at [264, 143] on div "S h a k e s p e a r e ' s c r e a t i v i t y a n d idealized intensive fancied…" at bounding box center [319, 125] width 416 height 65
drag, startPoint x: 264, startPoint y: 143, endPoint x: 398, endPoint y: 166, distance: 136.4
click at [398, 166] on div "Instructions: Below is a text with blanks. Click on each blank, a list of choic…" at bounding box center [318, 117] width 420 height 138
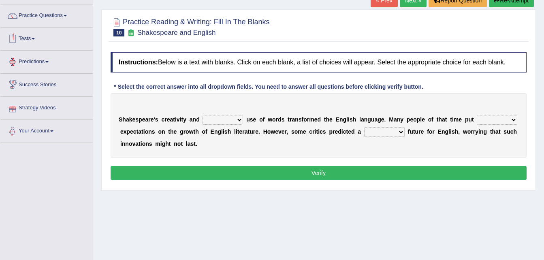
click at [35, 38] on span at bounding box center [33, 39] width 3 height 2
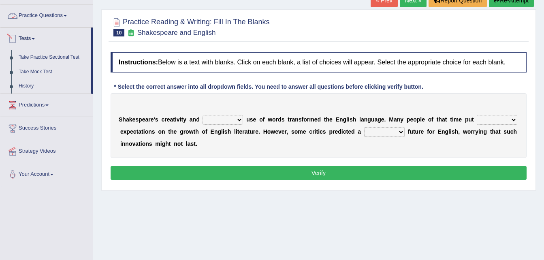
click at [51, 18] on link "Practice Questions" at bounding box center [46, 14] width 92 height 20
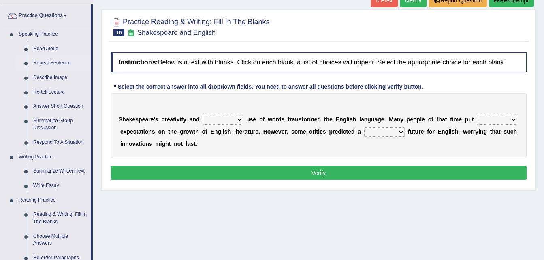
scroll to position [0, 0]
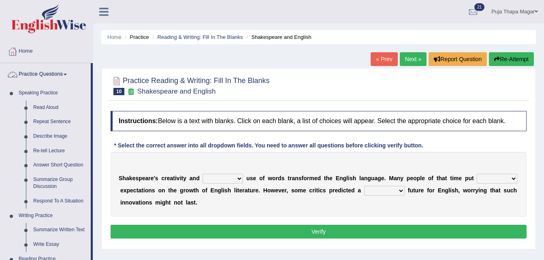
click at [29, 57] on link "Home" at bounding box center [46, 50] width 92 height 20
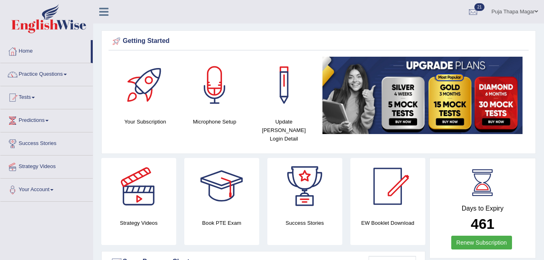
click at [27, 52] on link "Home" at bounding box center [45, 50] width 90 height 20
click at [62, 74] on link "Practice Questions" at bounding box center [46, 73] width 92 height 20
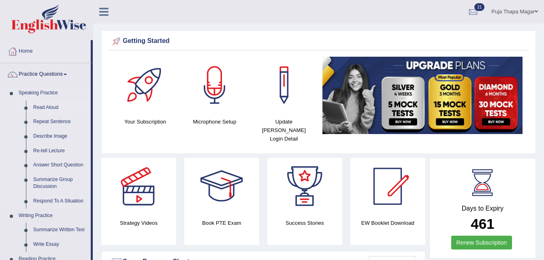
click at [48, 110] on link "Read Aloud" at bounding box center [60, 107] width 61 height 15
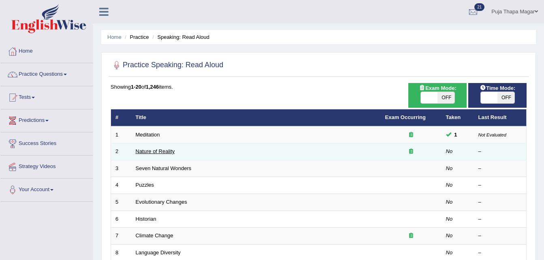
click at [155, 151] on link "Nature of Reality" at bounding box center [155, 151] width 39 height 6
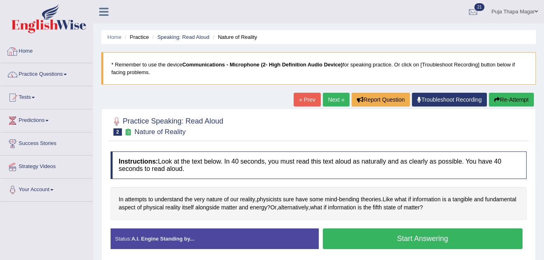
click at [32, 47] on link "Home" at bounding box center [46, 50] width 92 height 20
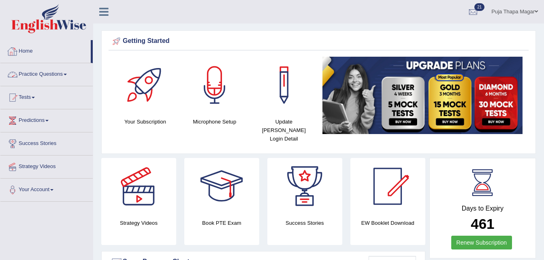
click at [29, 46] on link "Home" at bounding box center [45, 50] width 90 height 20
click at [30, 51] on link "Home" at bounding box center [45, 50] width 90 height 20
click at [33, 55] on link "Home" at bounding box center [45, 50] width 90 height 20
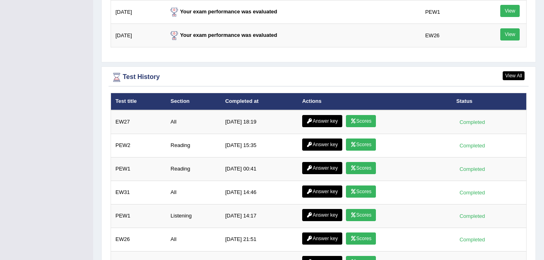
scroll to position [1138, 0]
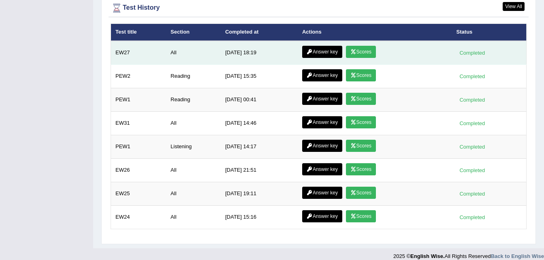
click at [362, 46] on link "Scores" at bounding box center [361, 52] width 30 height 12
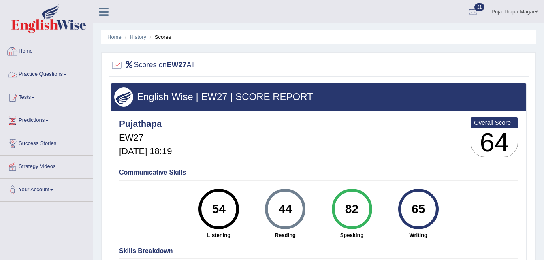
click at [24, 57] on link "Home" at bounding box center [46, 50] width 92 height 20
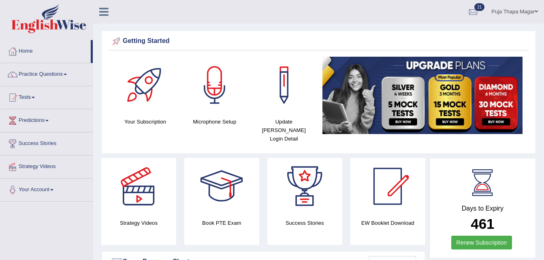
click at [30, 53] on link "Home" at bounding box center [45, 50] width 90 height 20
click at [57, 79] on link "Practice Questions" at bounding box center [46, 73] width 92 height 20
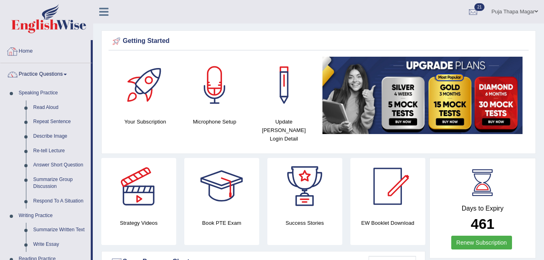
click at [27, 55] on link "Home" at bounding box center [45, 50] width 90 height 20
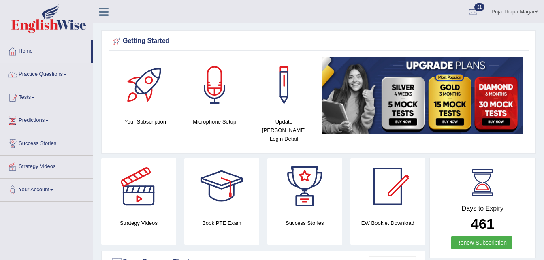
click at [27, 55] on link "Home" at bounding box center [45, 50] width 90 height 20
click at [28, 54] on link "Home" at bounding box center [45, 50] width 90 height 20
click at [33, 51] on link "Home" at bounding box center [45, 50] width 90 height 20
click at [36, 51] on link "Home" at bounding box center [45, 50] width 90 height 20
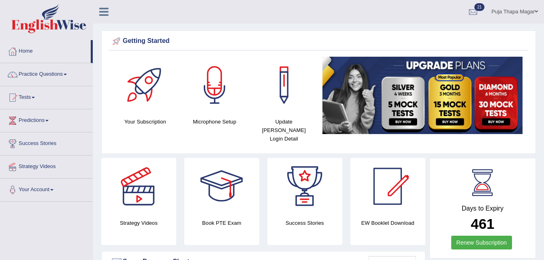
click at [30, 51] on link "Home" at bounding box center [45, 50] width 90 height 20
click at [34, 54] on link "Home" at bounding box center [45, 50] width 90 height 20
click at [30, 51] on link "Home" at bounding box center [45, 50] width 90 height 20
